Goal: Task Accomplishment & Management: Use online tool/utility

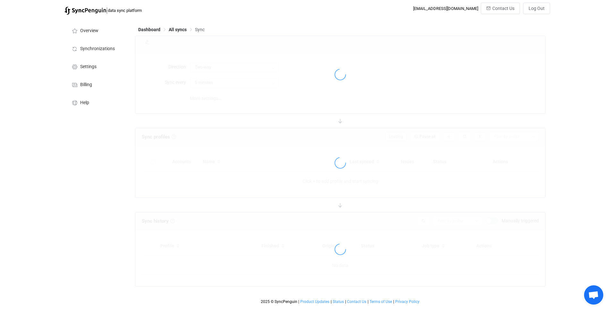
type input "10 minutes"
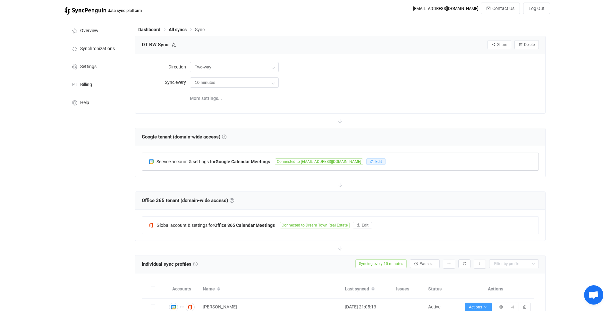
click at [370, 162] on button "Edit" at bounding box center [376, 161] width 19 height 6
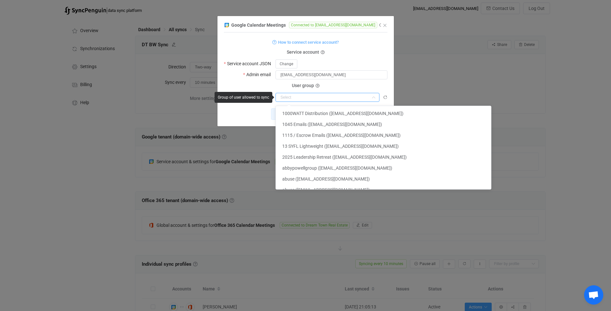
click at [365, 97] on input "dialog" at bounding box center [328, 97] width 104 height 9
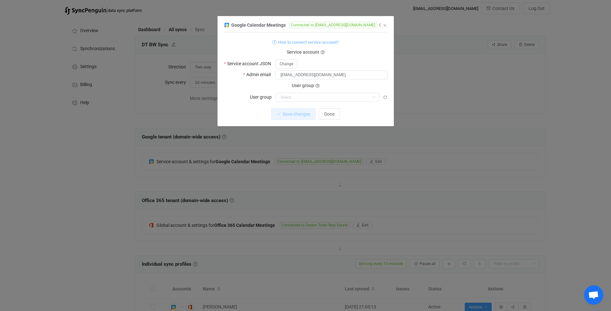
click at [332, 42] on span "How to connect service account?" at bounding box center [308, 42] width 61 height 7
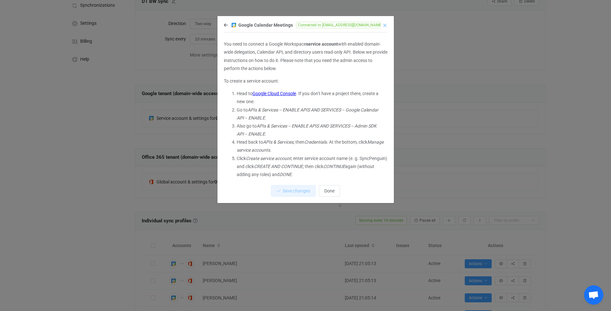
click at [386, 27] on icon "Close" at bounding box center [385, 25] width 5 height 5
